Goal: Information Seeking & Learning: Learn about a topic

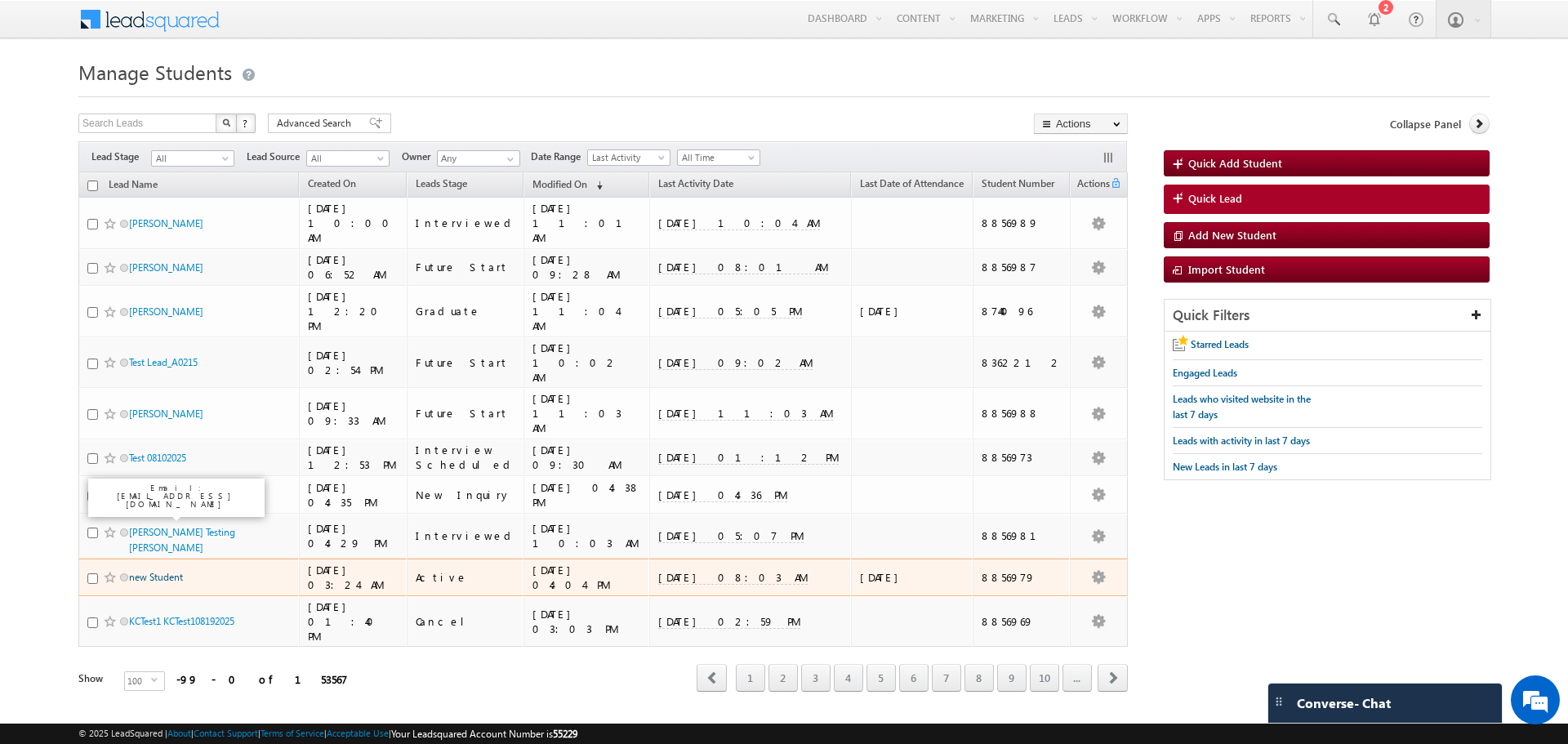
click at [169, 571] on link "new Student" at bounding box center [156, 577] width 54 height 12
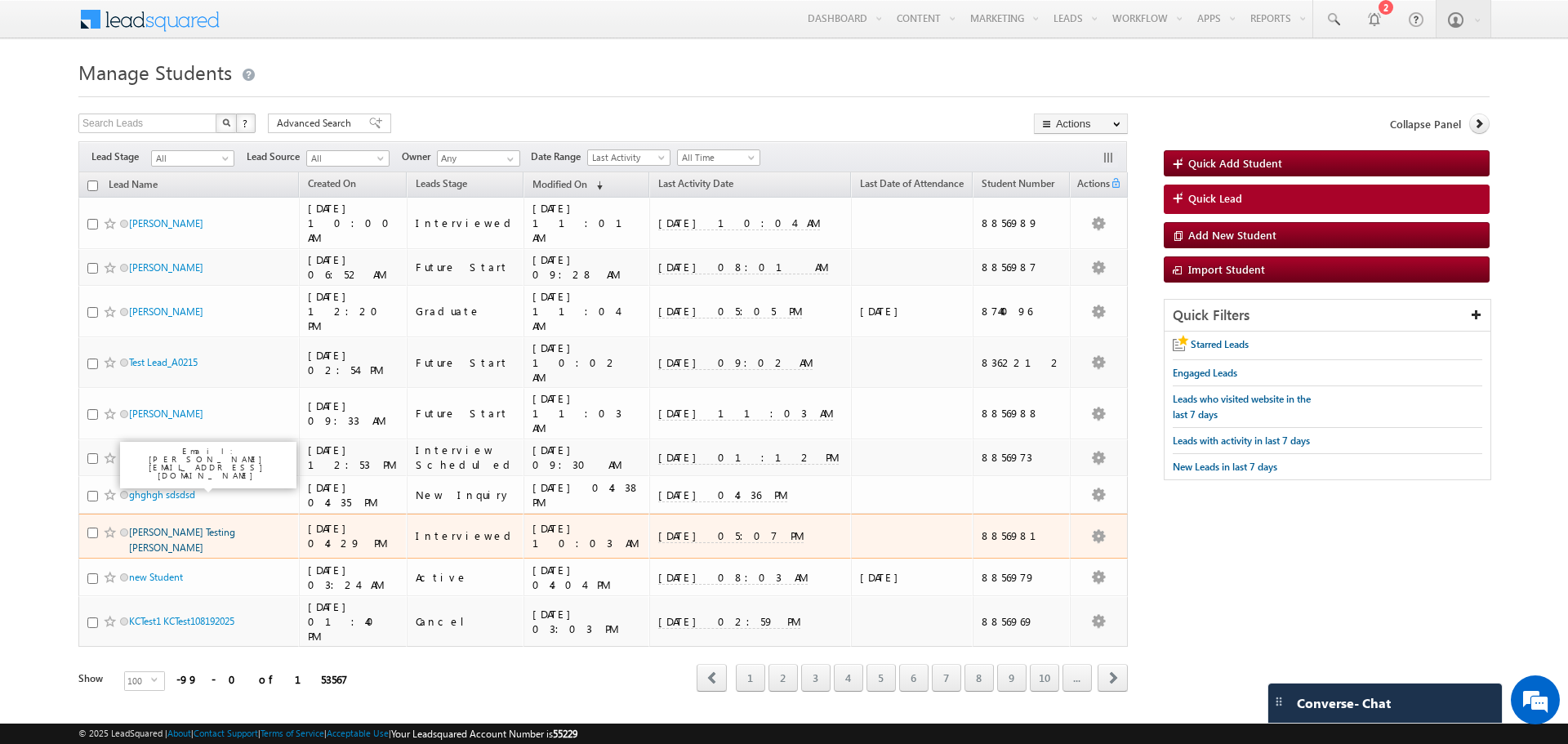
click at [174, 526] on link "Holly Testing Sylvester" at bounding box center [182, 540] width 106 height 28
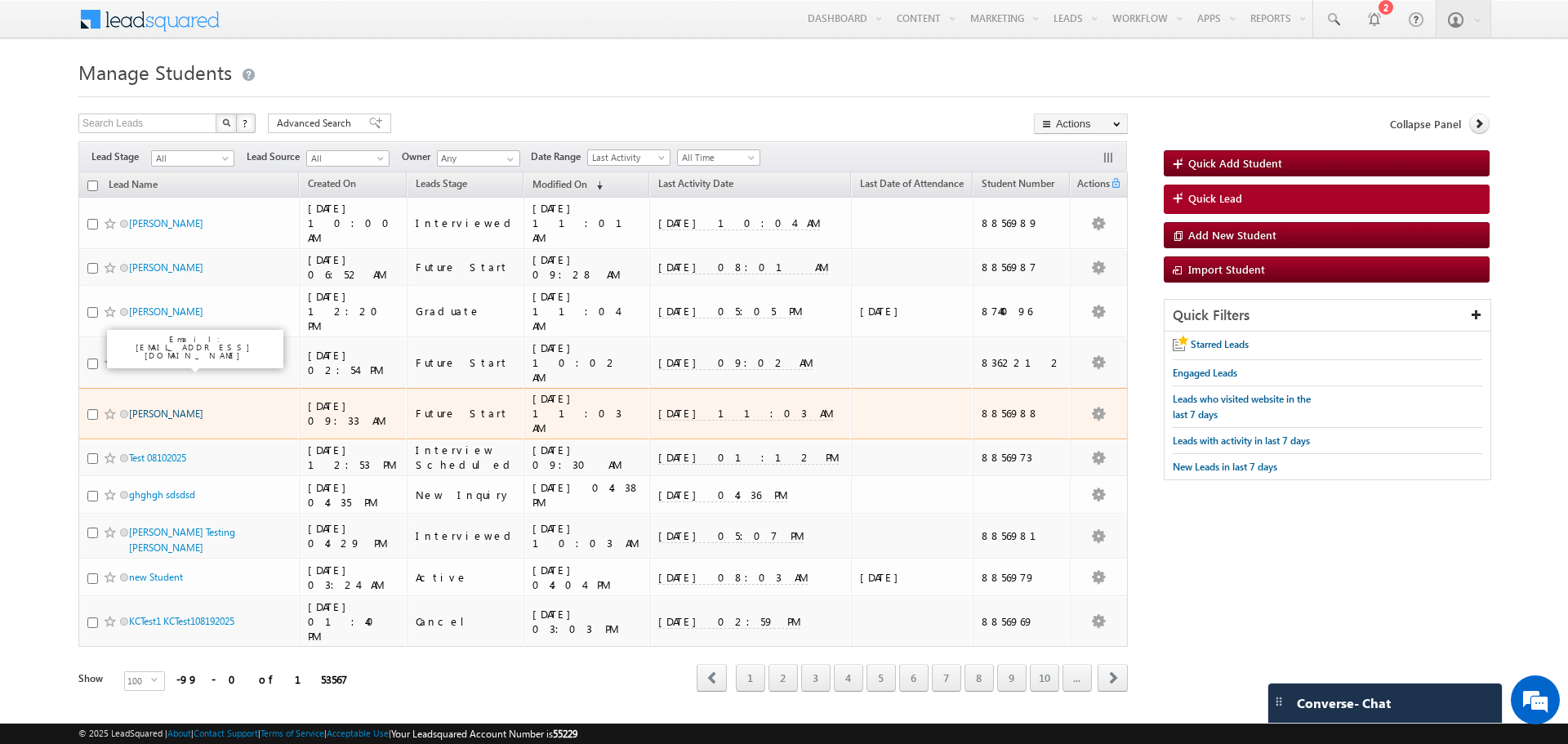
click at [167, 407] on link "[PERSON_NAME]" at bounding box center [166, 413] width 74 height 12
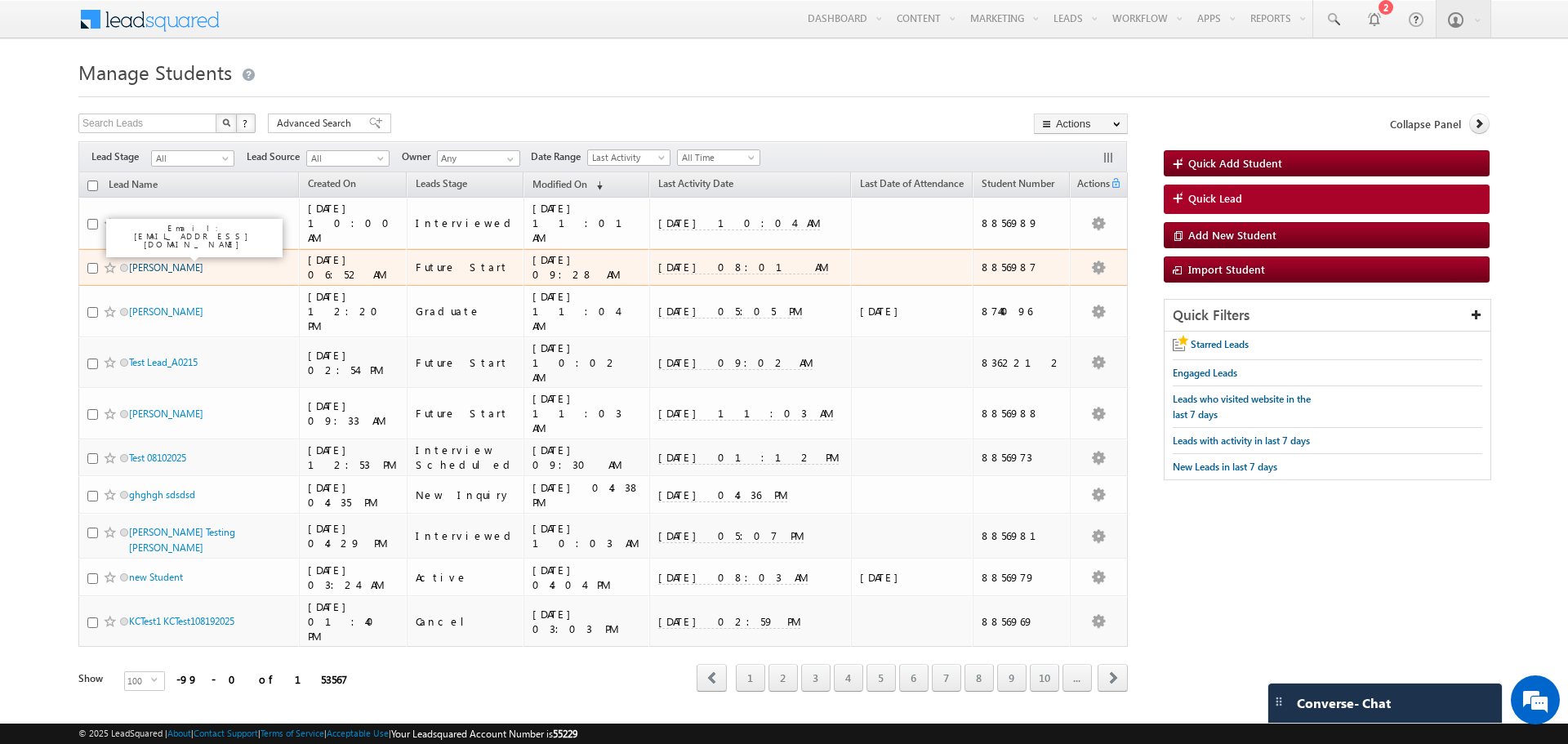
click at [169, 261] on link "Mark A. Randles" at bounding box center [166, 267] width 74 height 12
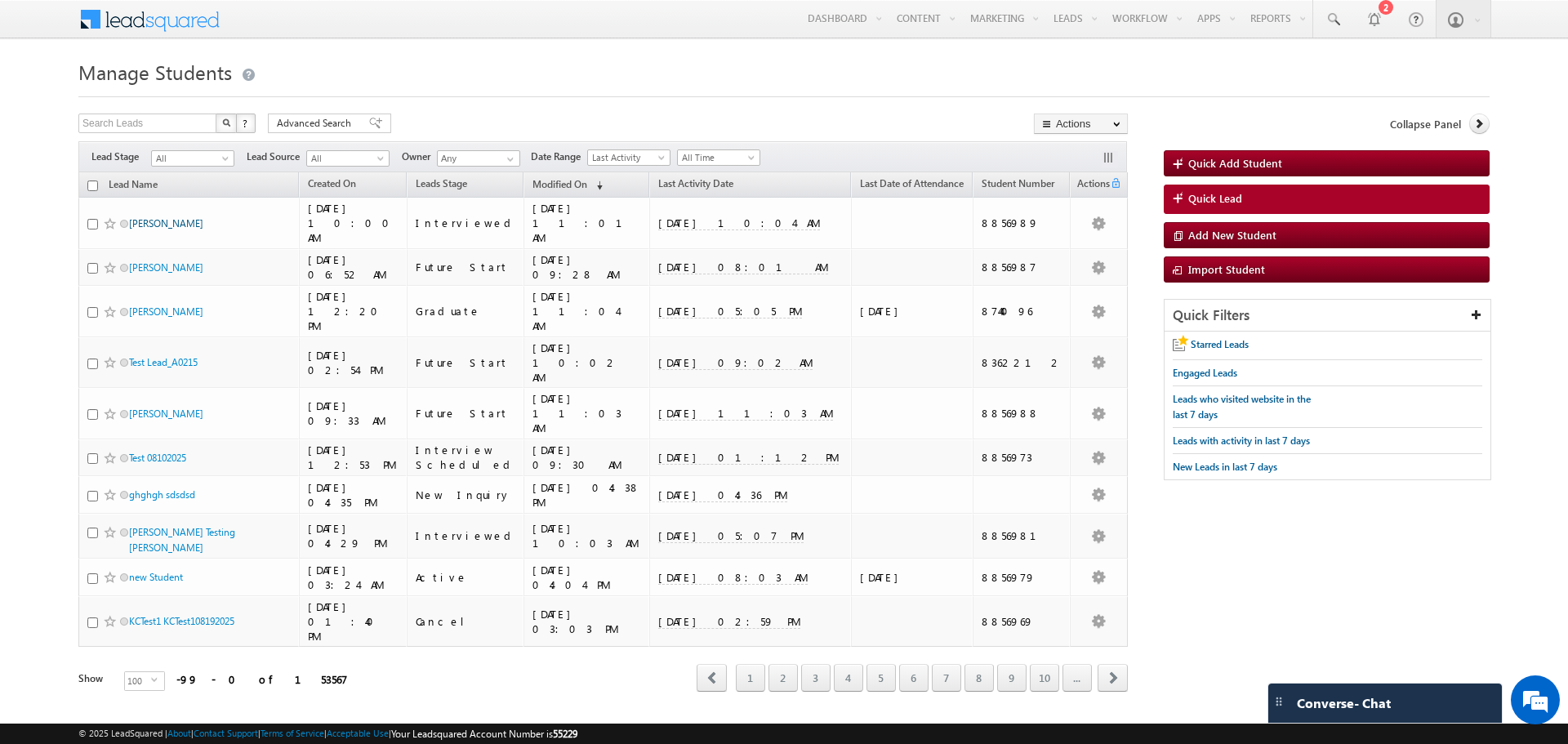
click at [163, 218] on link "George K.Ehlert" at bounding box center [166, 223] width 74 height 12
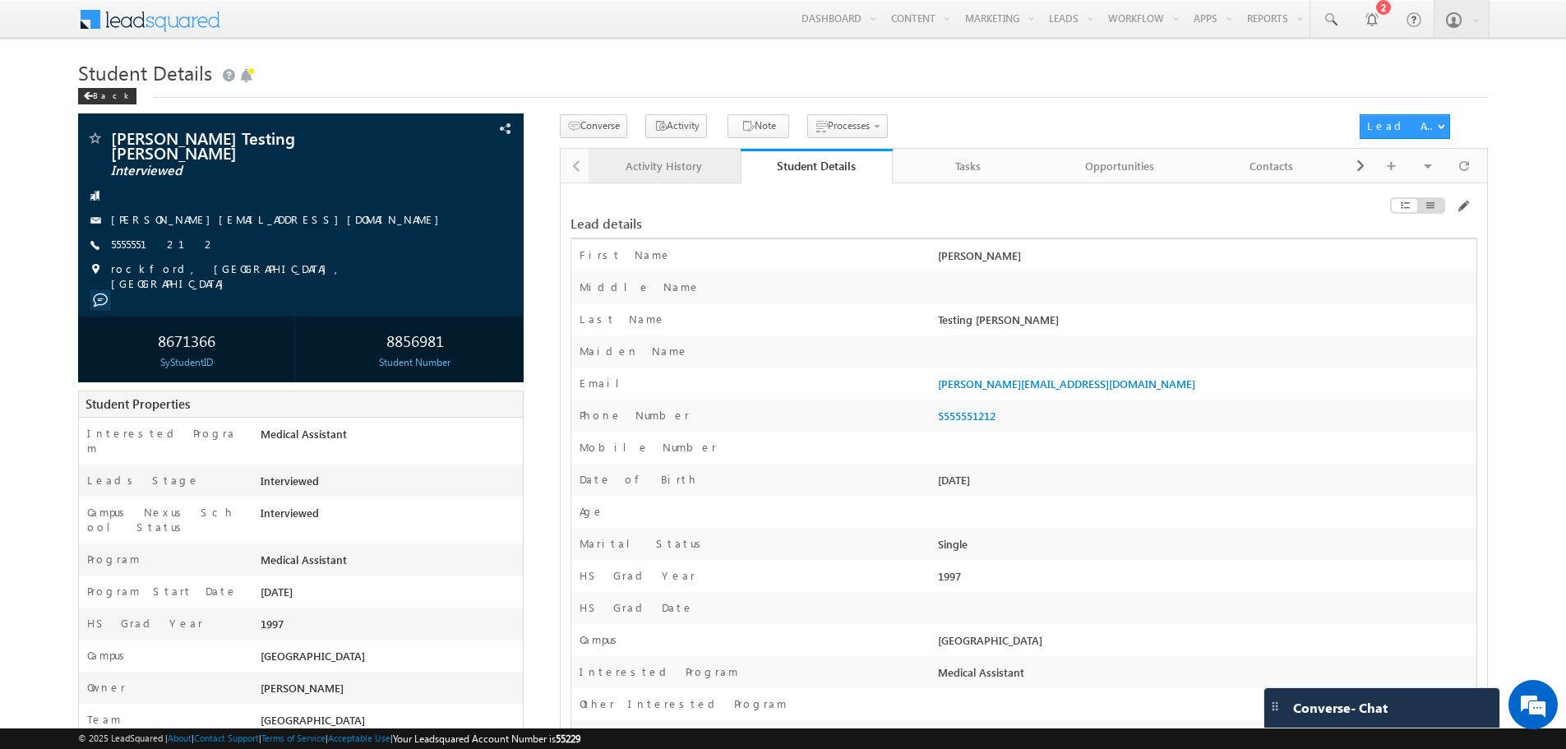
click at [683, 159] on div "Activity History" at bounding box center [664, 166] width 124 height 20
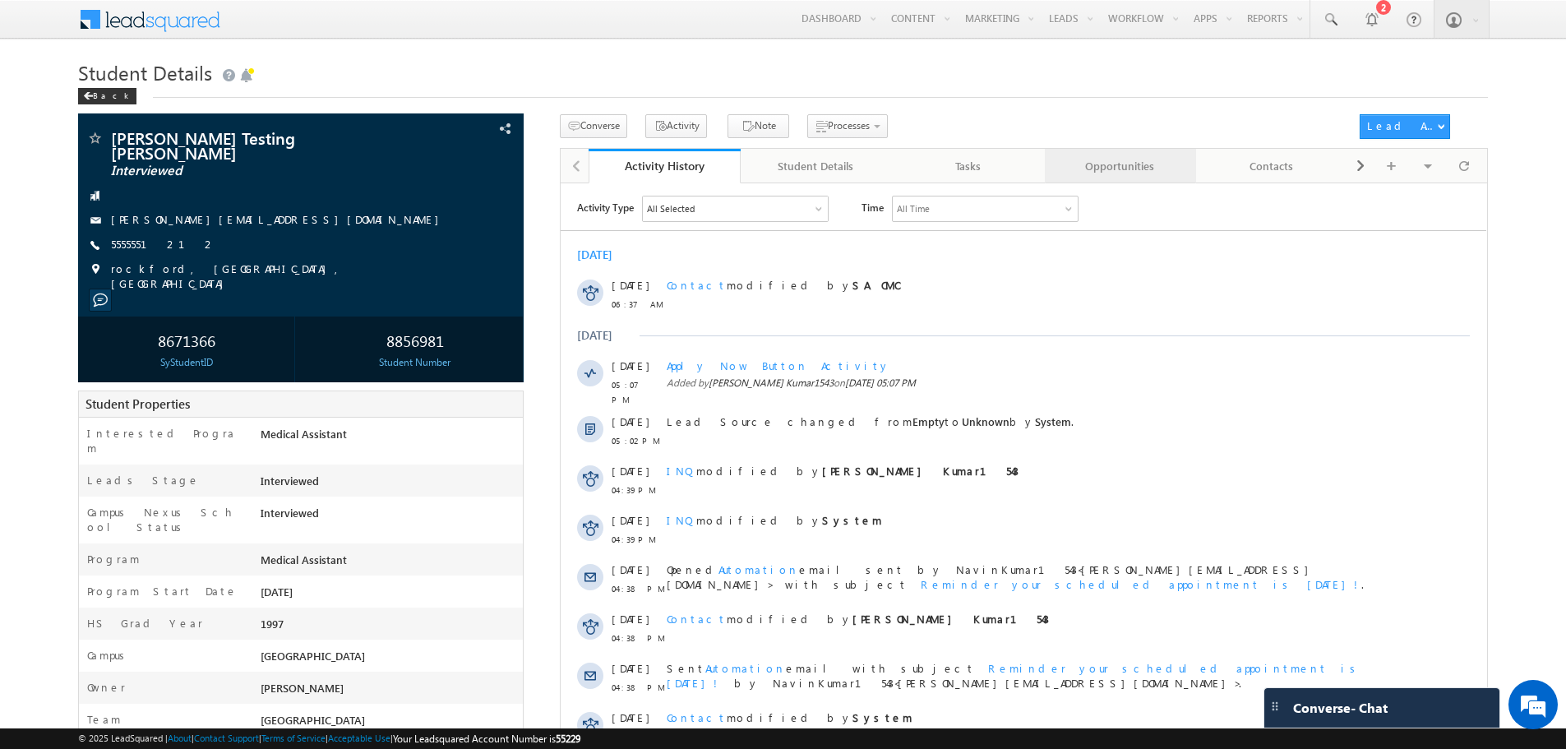
click at [1141, 169] on div "Opportunities" at bounding box center [1120, 166] width 124 height 20
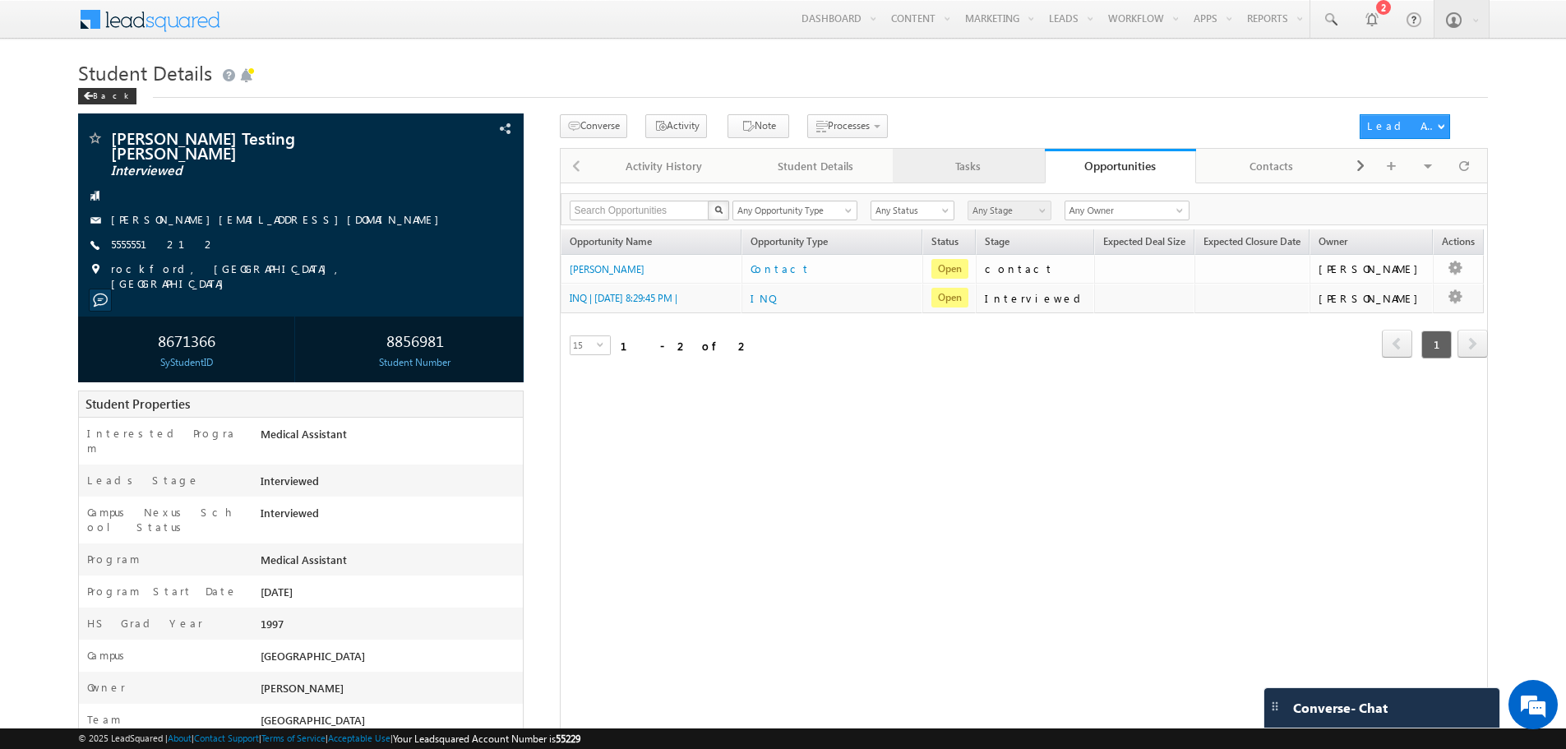
click at [1006, 169] on div "Tasks" at bounding box center [968, 166] width 124 height 20
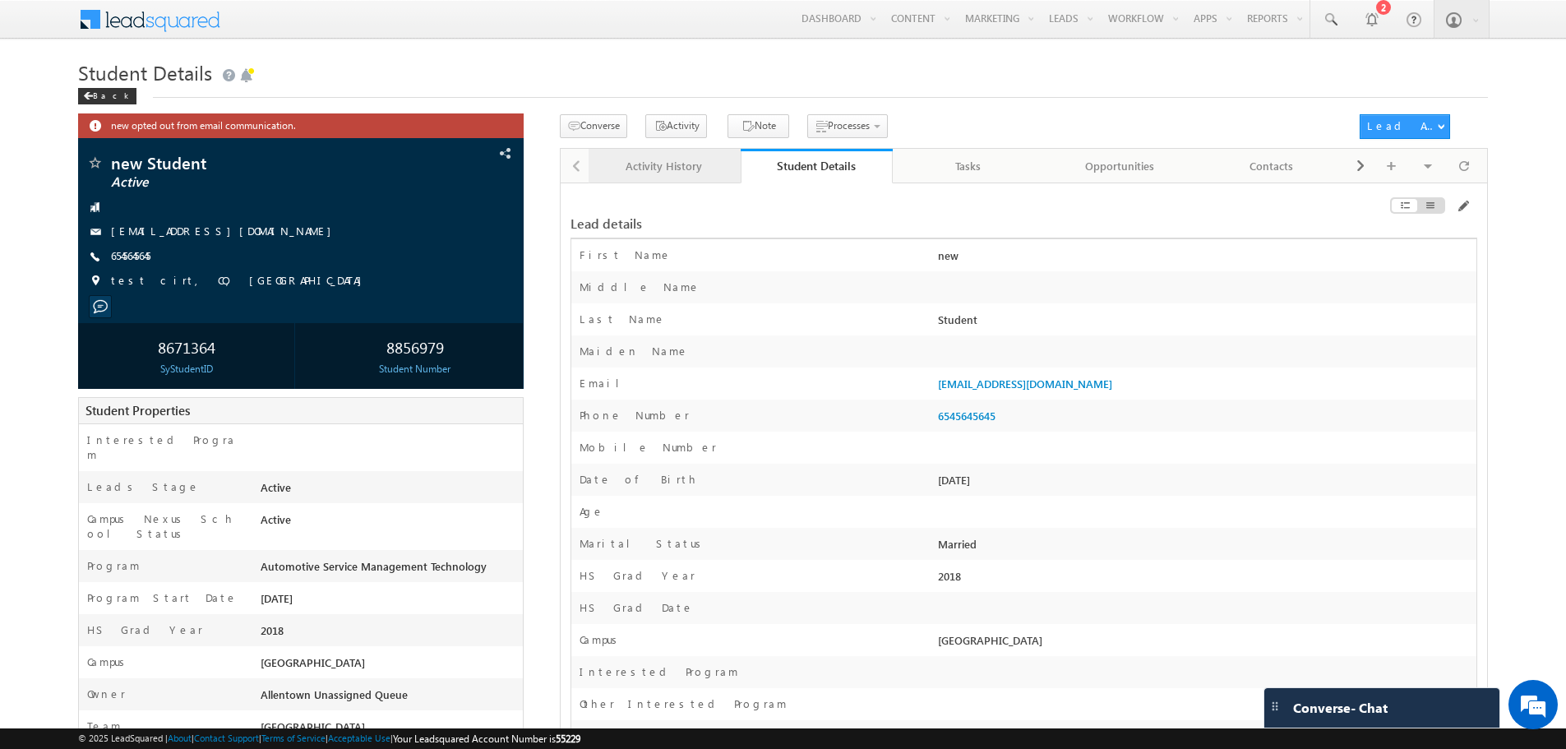
click at [686, 172] on div "Activity History" at bounding box center [664, 166] width 124 height 20
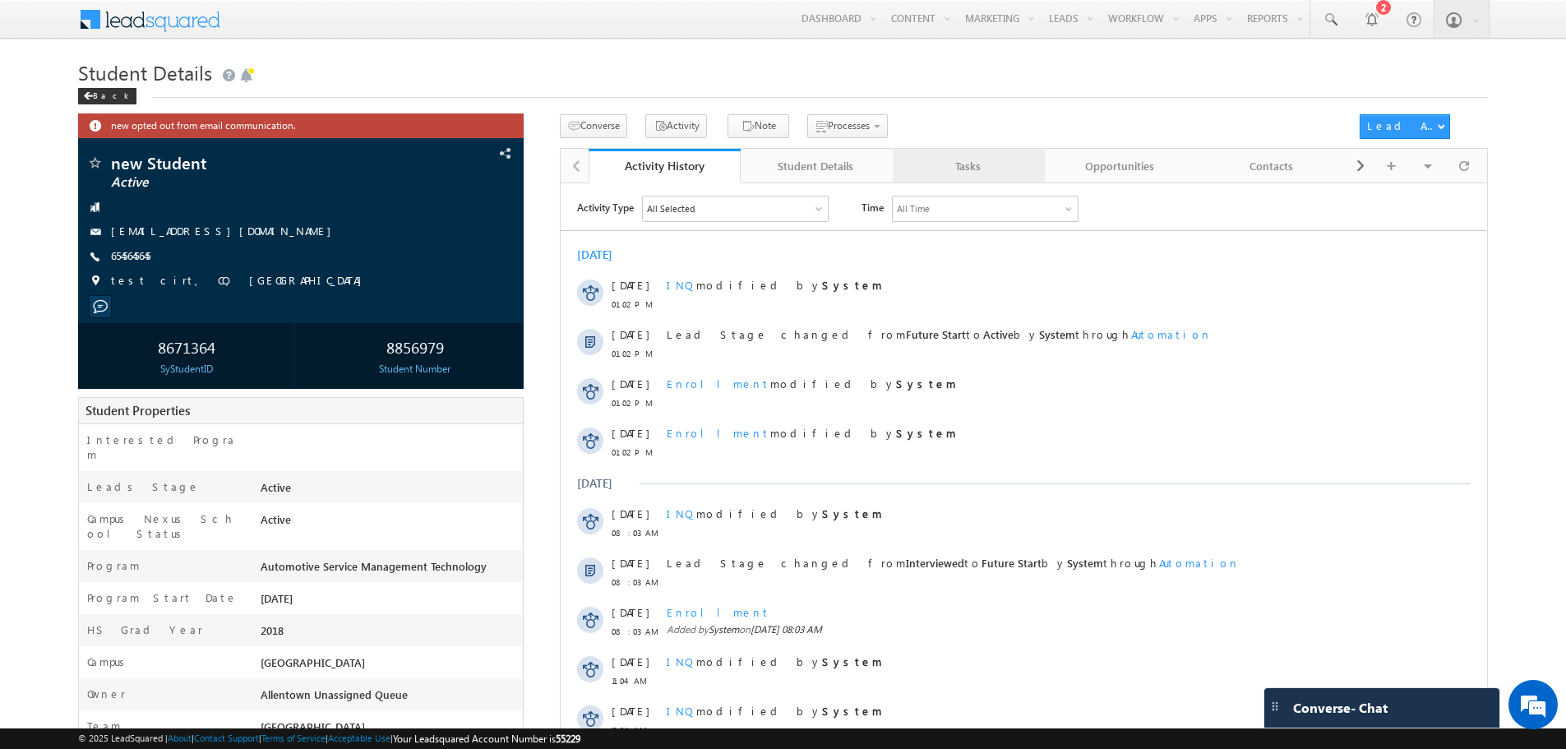
click at [988, 169] on div "Tasks" at bounding box center [968, 166] width 124 height 20
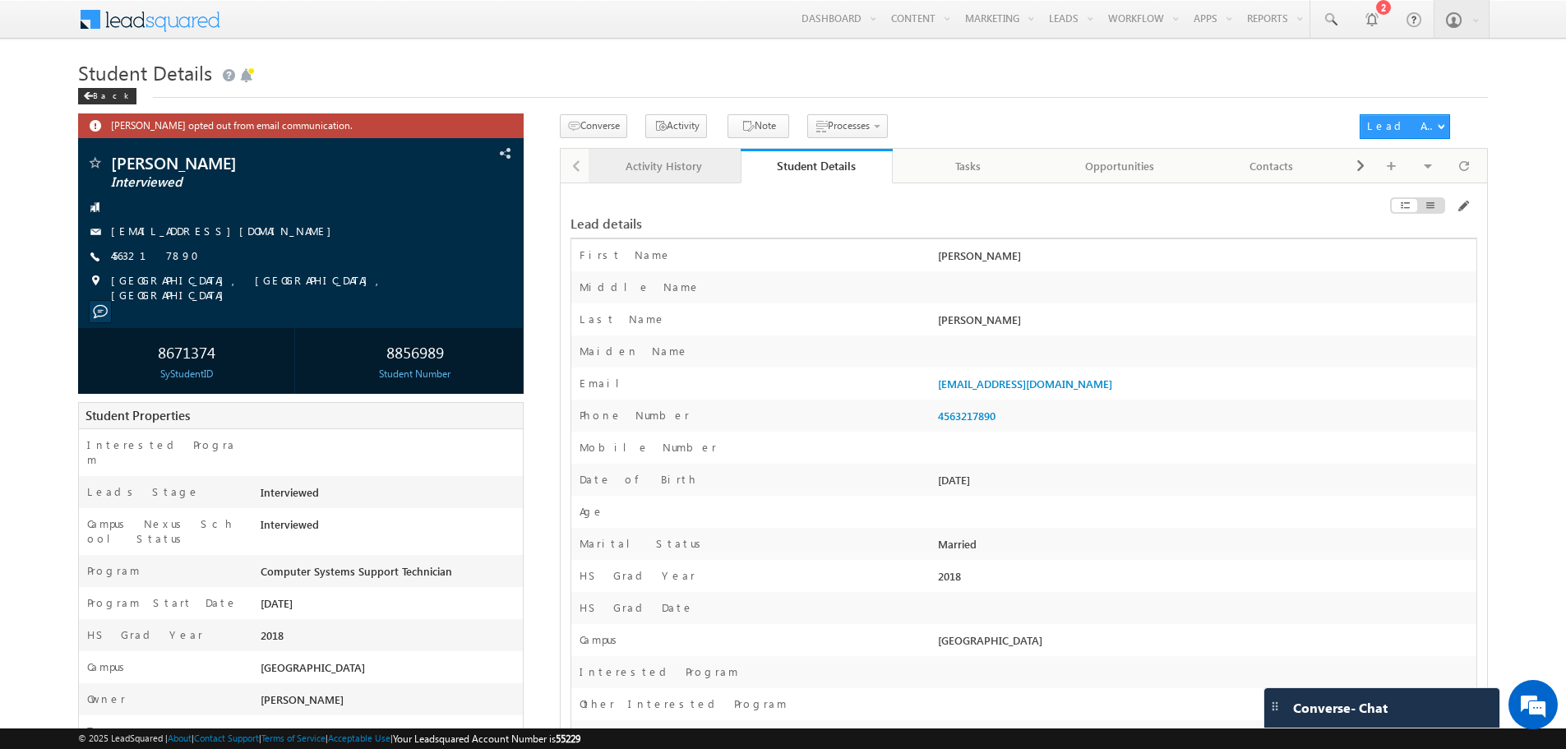
click at [694, 165] on div "Activity History" at bounding box center [664, 166] width 124 height 20
click at [676, 169] on div "Activity History" at bounding box center [664, 166] width 124 height 20
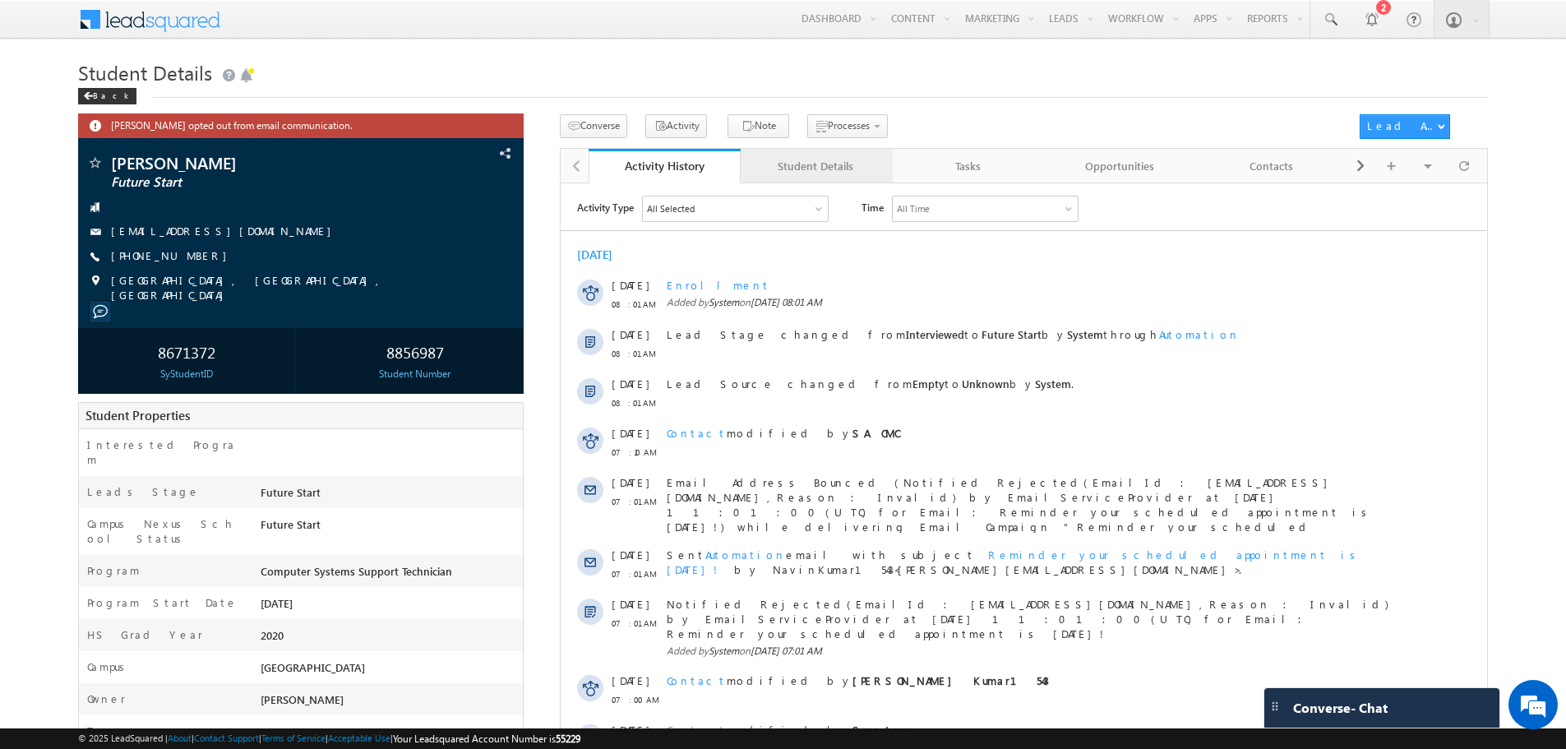
click at [813, 178] on link "Student Details" at bounding box center [817, 166] width 152 height 35
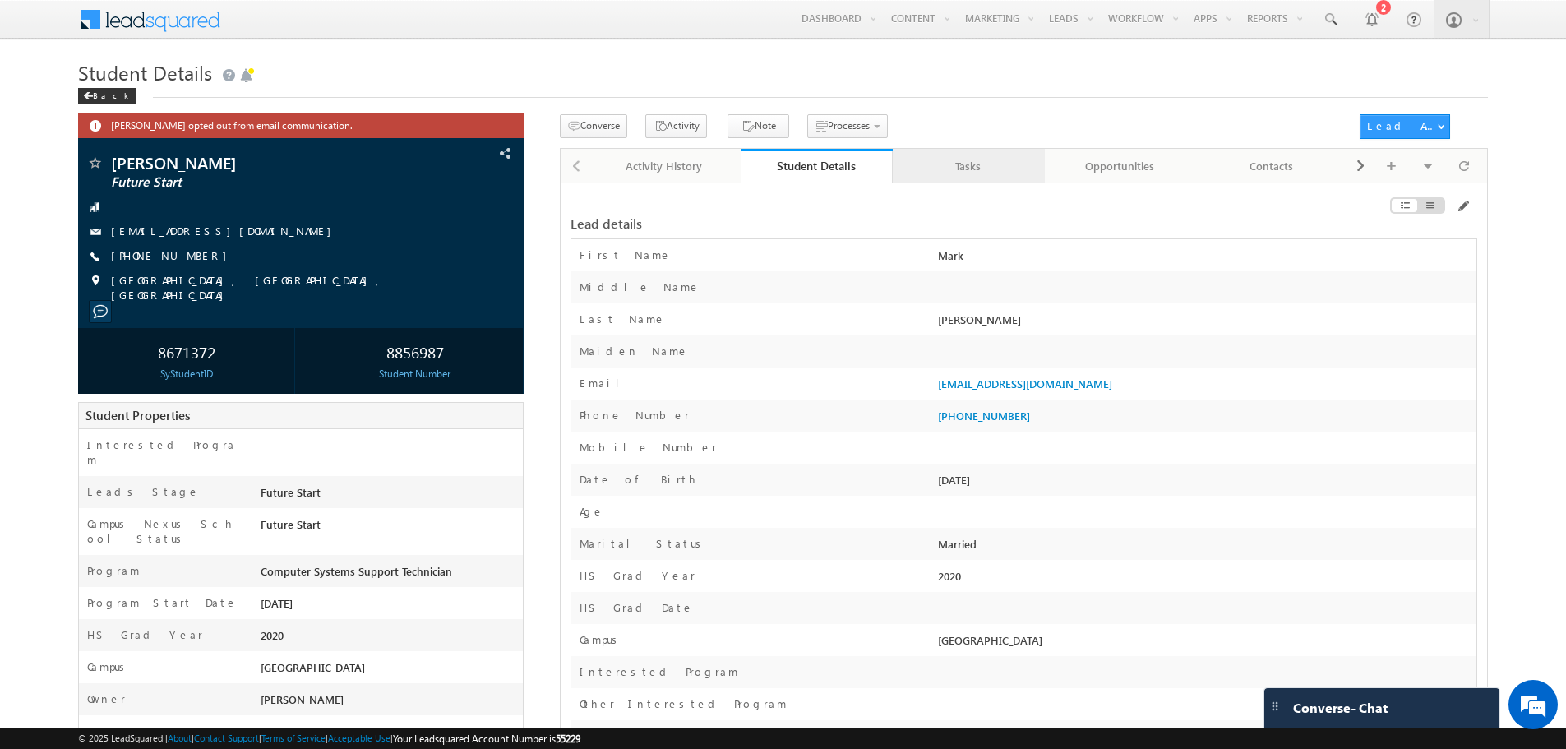
click at [990, 167] on div "Tasks" at bounding box center [968, 166] width 124 height 20
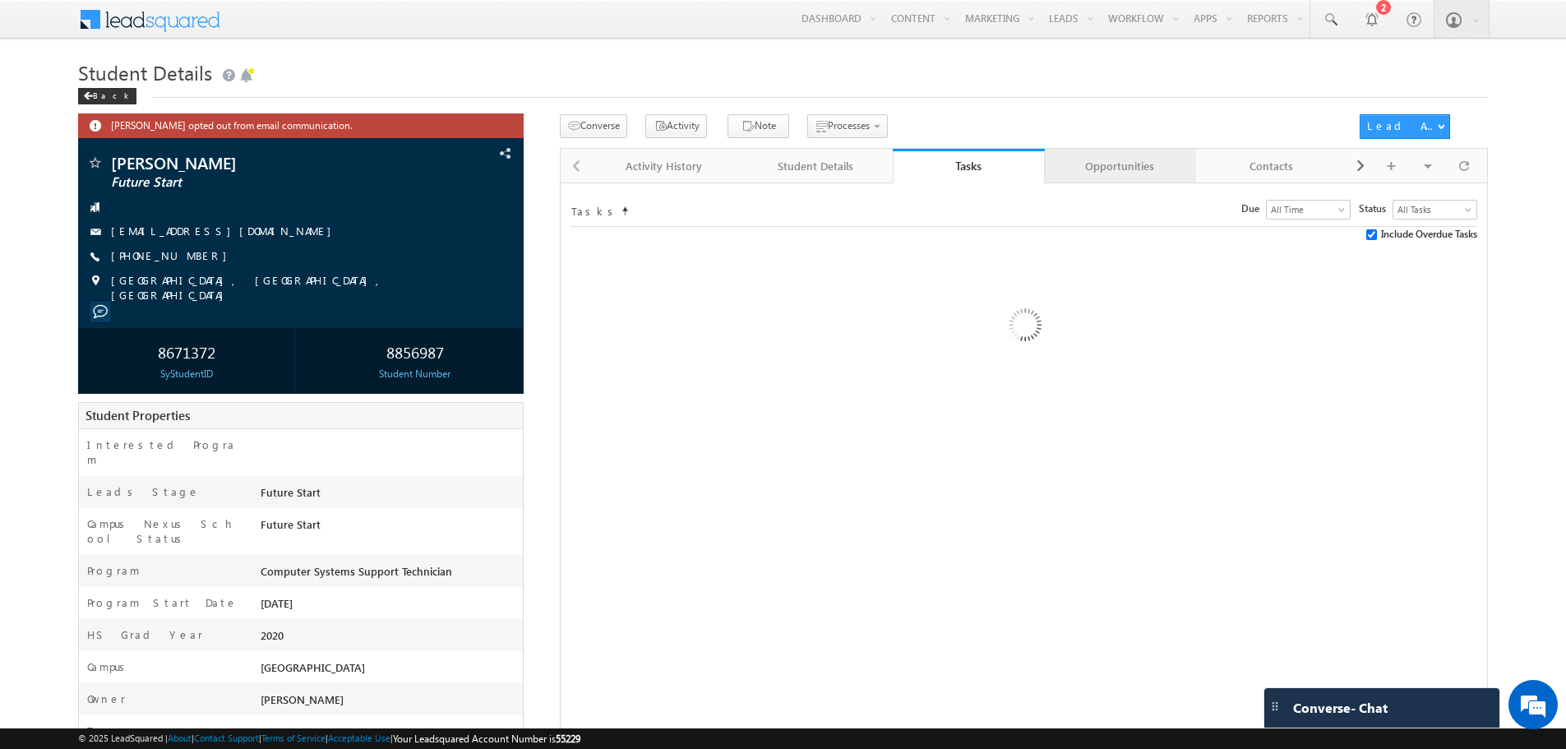
click at [1100, 168] on div "Opportunities" at bounding box center [1120, 166] width 124 height 20
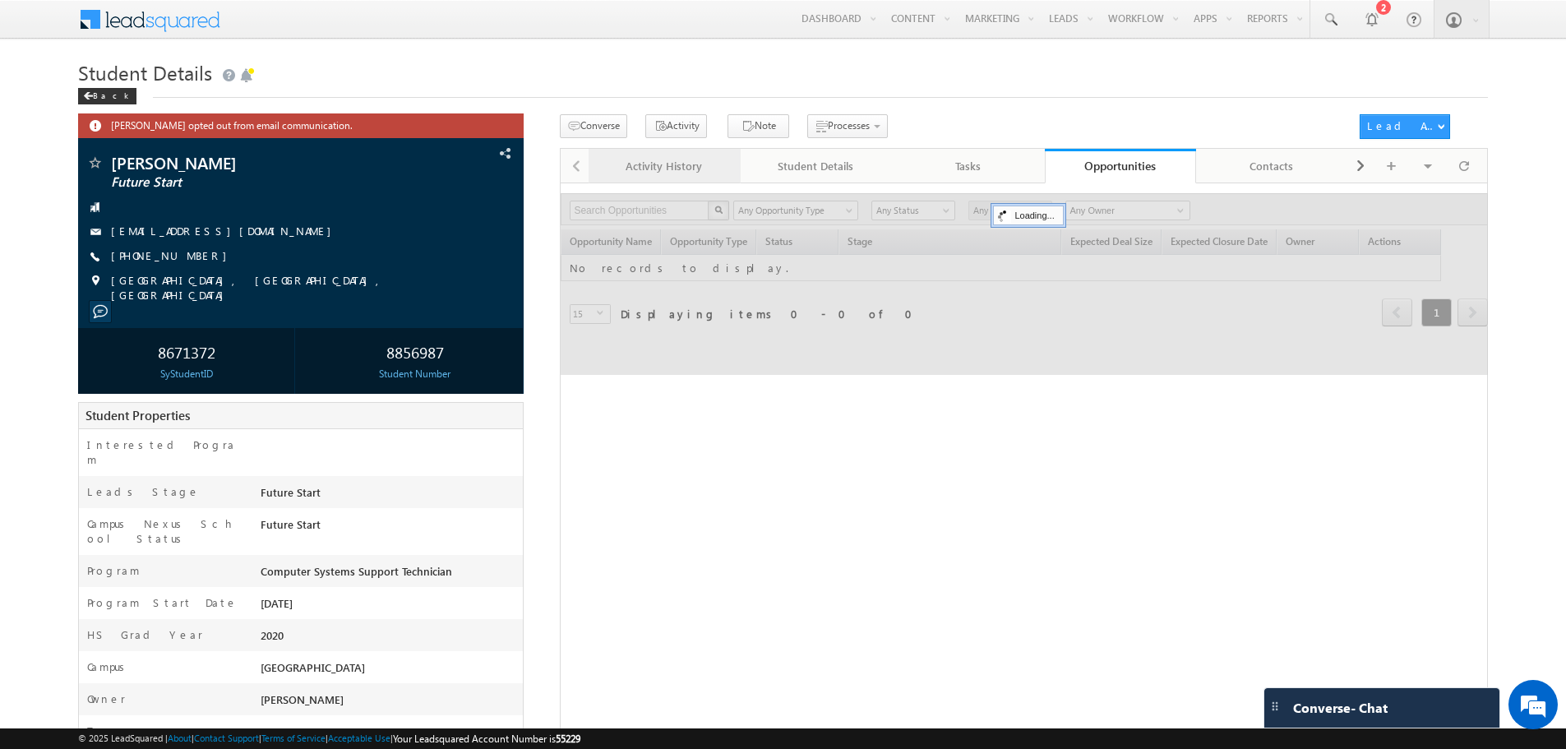
click at [691, 175] on div "Activity History" at bounding box center [664, 166] width 124 height 20
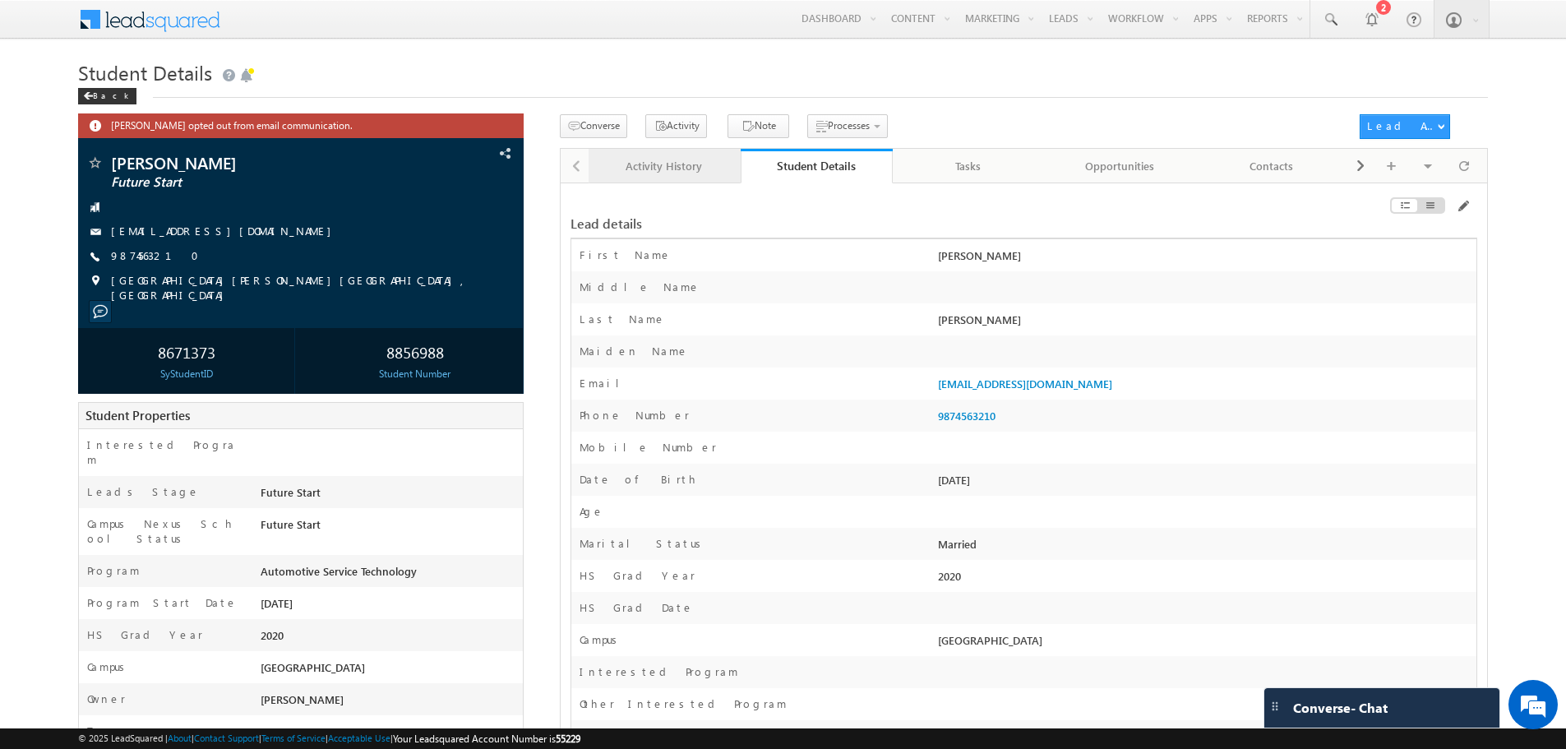
click at [701, 173] on div "Activity History" at bounding box center [664, 166] width 124 height 20
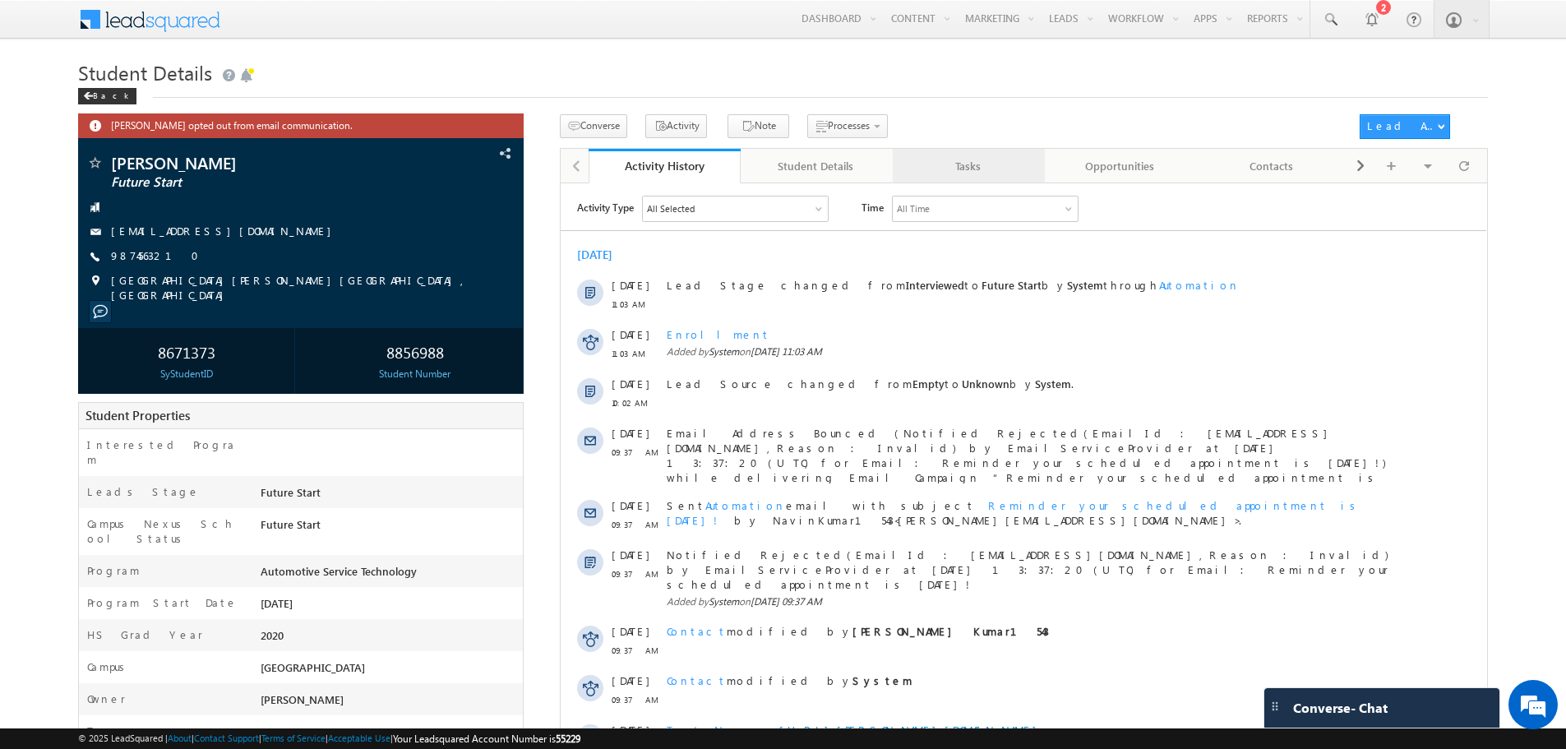
click at [1017, 172] on div "Tasks" at bounding box center [968, 166] width 124 height 20
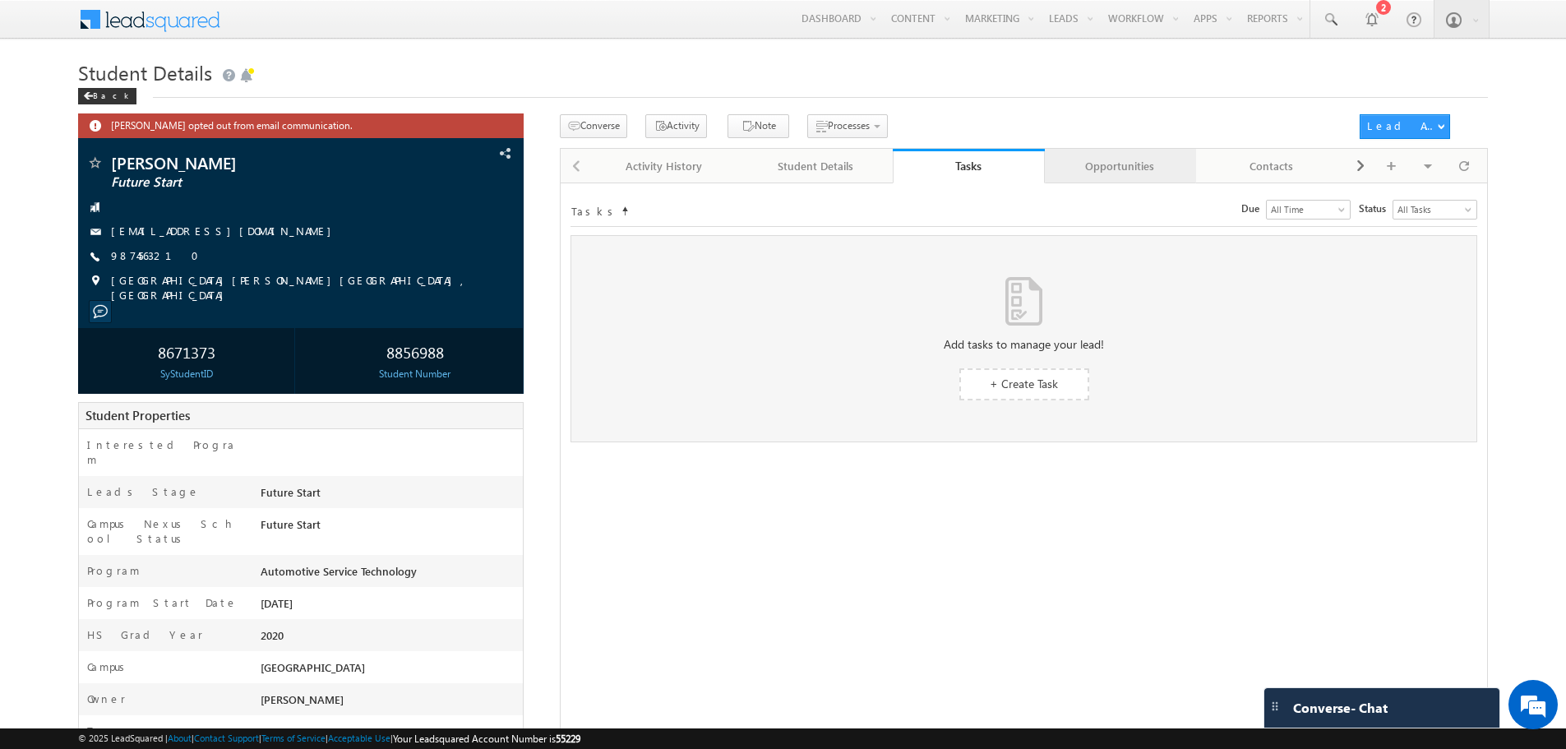
click at [1134, 171] on div "Opportunities" at bounding box center [1120, 166] width 124 height 20
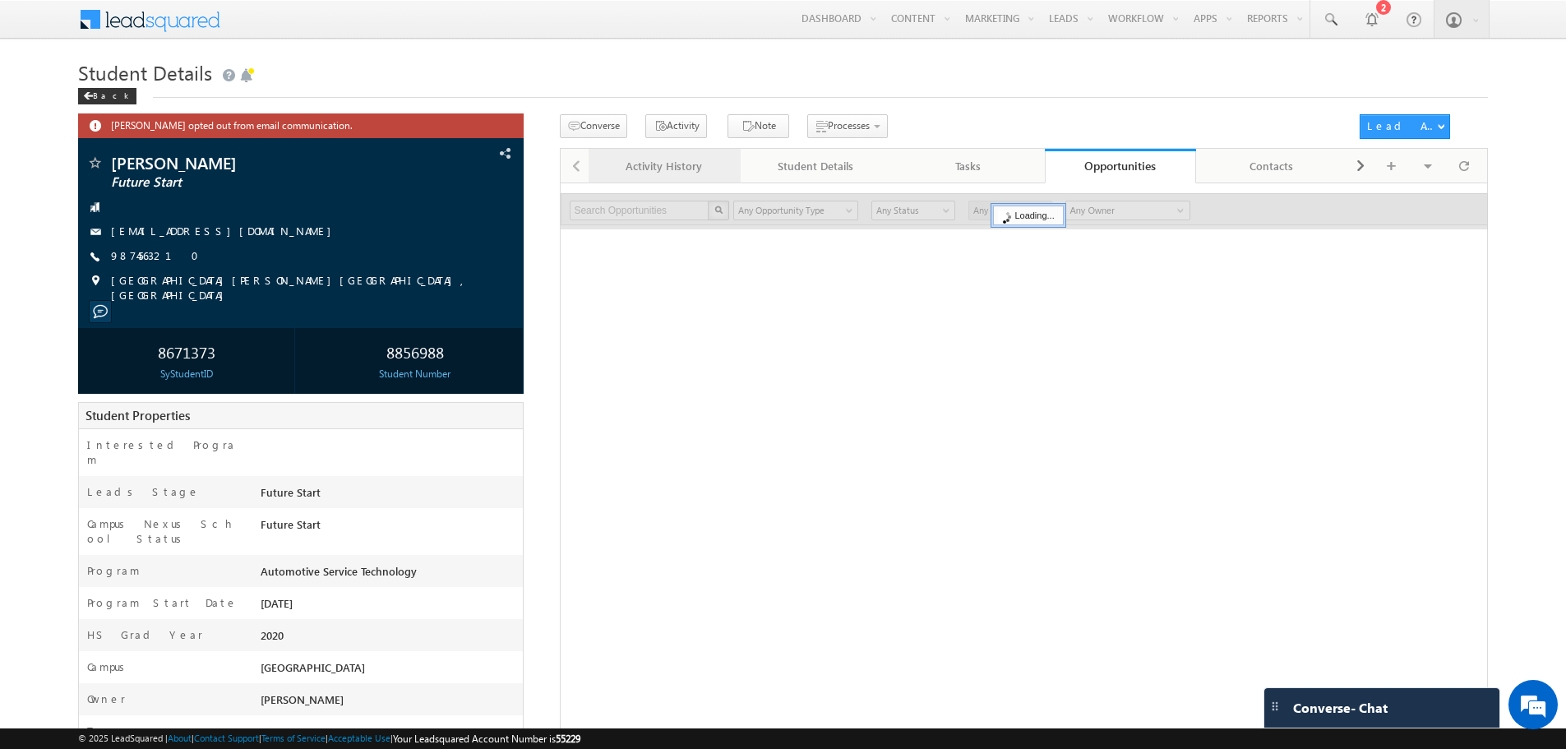
click at [729, 173] on link "Activity History" at bounding box center [665, 166] width 152 height 35
